Goal: Check status

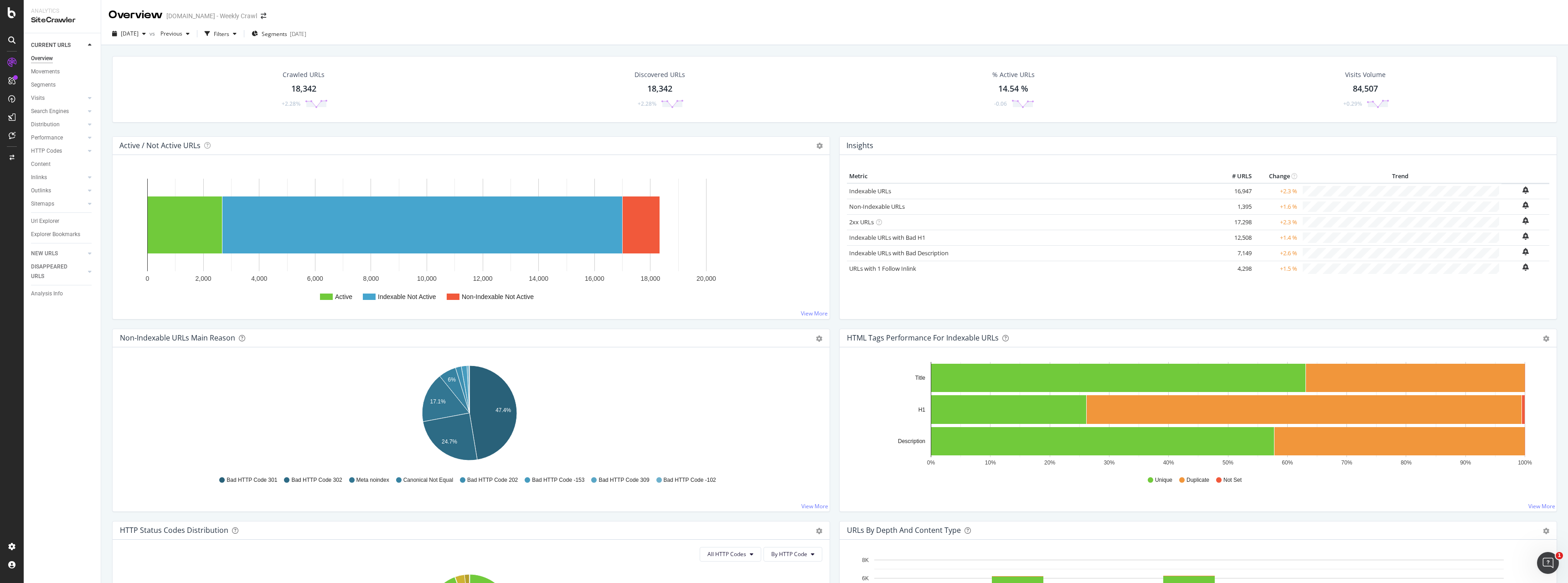
click at [797, 37] on div "2025 Aug. 7th vs Previous Filters Segments 2025-06-18" at bounding box center [835, 35] width 1467 height 18
click at [805, 39] on div "2025 Aug. 7th vs Previous Filters Segments 2025-06-18" at bounding box center [835, 35] width 1467 height 18
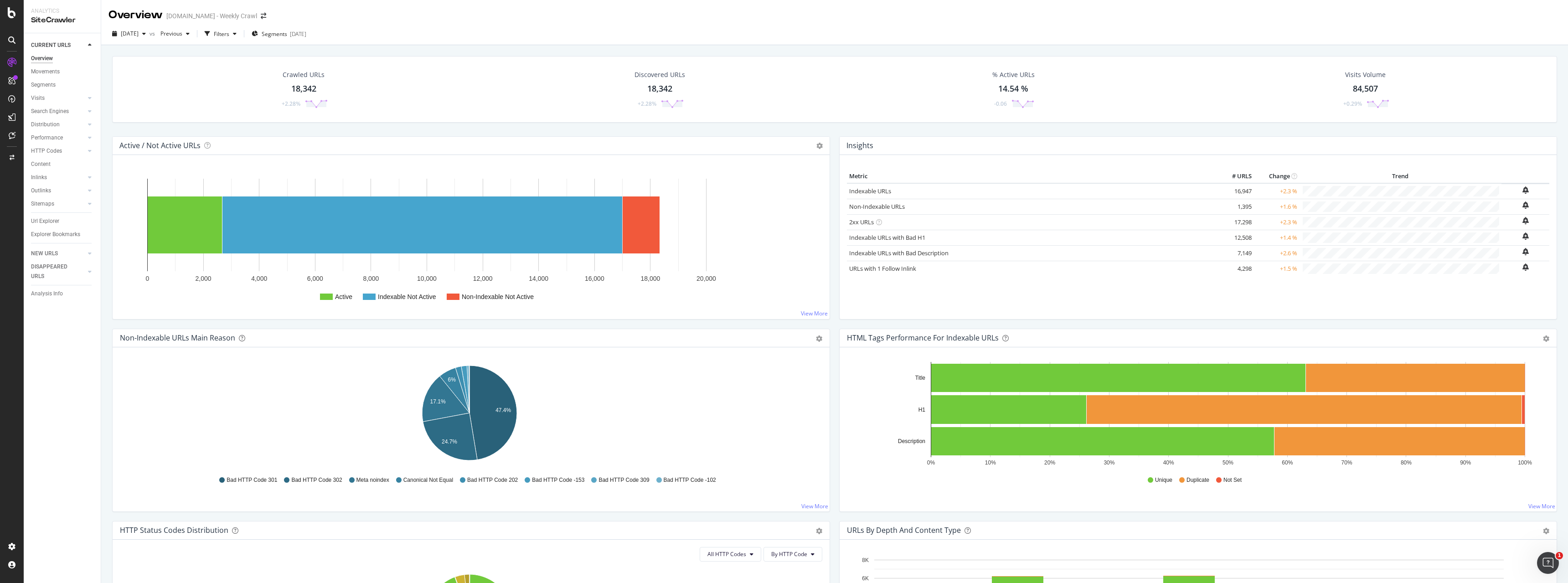
click at [805, 39] on div "2025 Aug. 7th vs Previous Filters Segments 2025-06-18" at bounding box center [835, 35] width 1467 height 18
click at [828, 279] on div "Active / Not Active URLs Chart (by Value) Chart (by Percentage) Table Expand Ex…" at bounding box center [471, 232] width 727 height 192
click at [1067, 26] on div "2025 Aug. 7th vs Previous Filters Segments 2025-06-18" at bounding box center [835, 33] width 1467 height 23
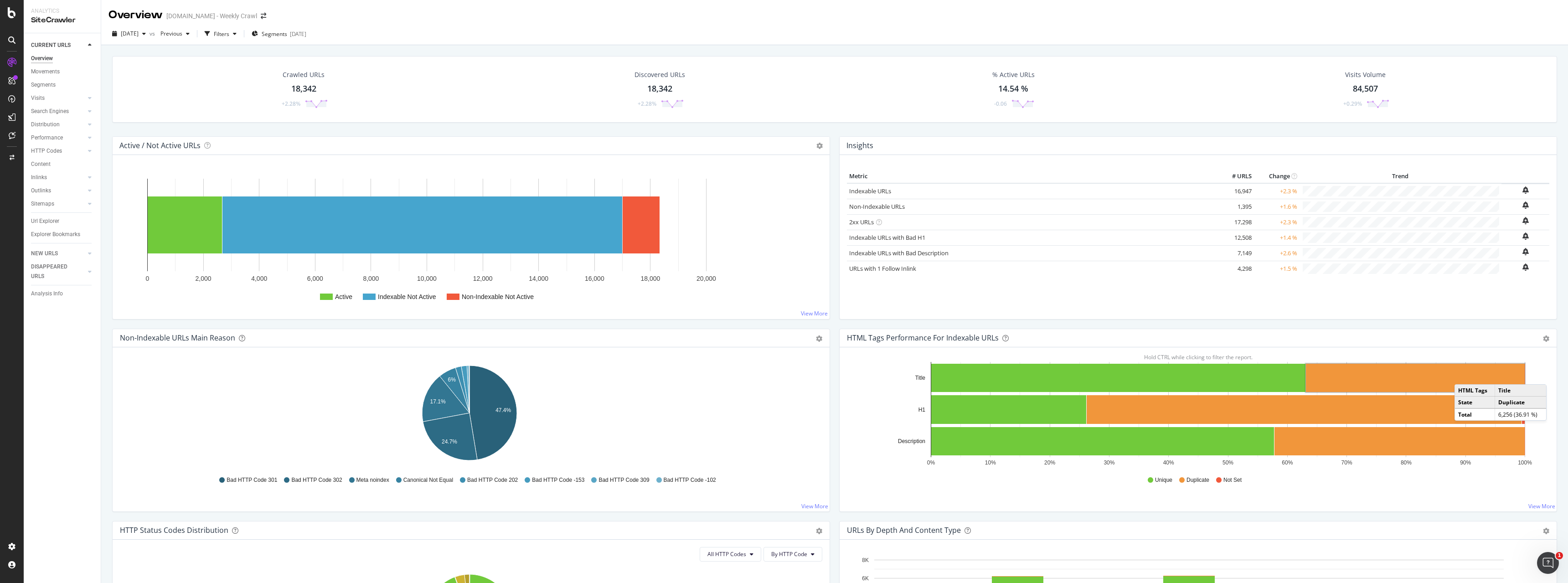
click at [1067, 25] on div "2025 Aug. 7th vs Previous Filters Segments 2025-06-18" at bounding box center [835, 33] width 1467 height 23
